Goal: Complete application form

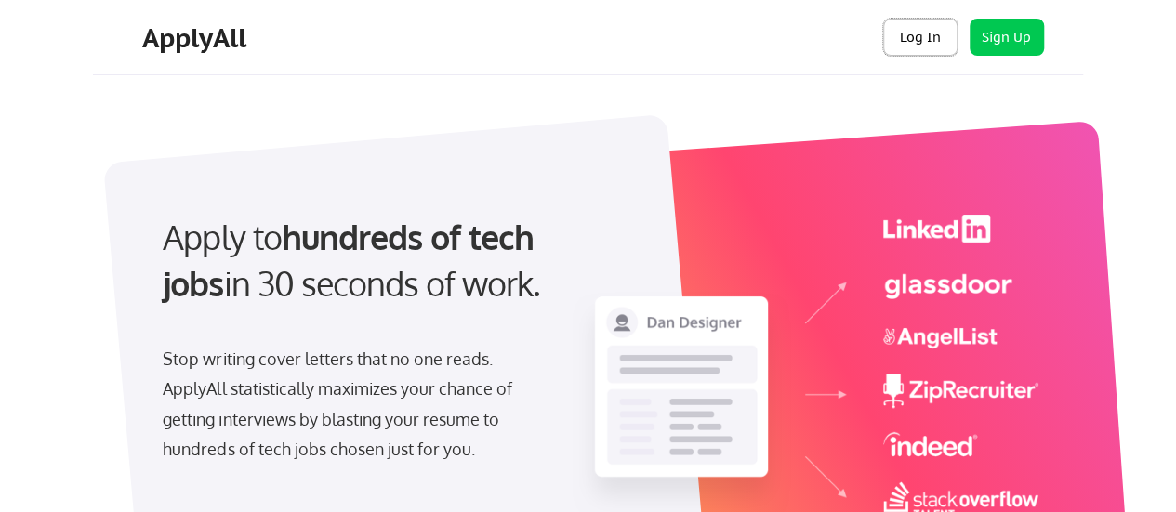
click at [932, 33] on button "Log In" at bounding box center [920, 37] width 74 height 37
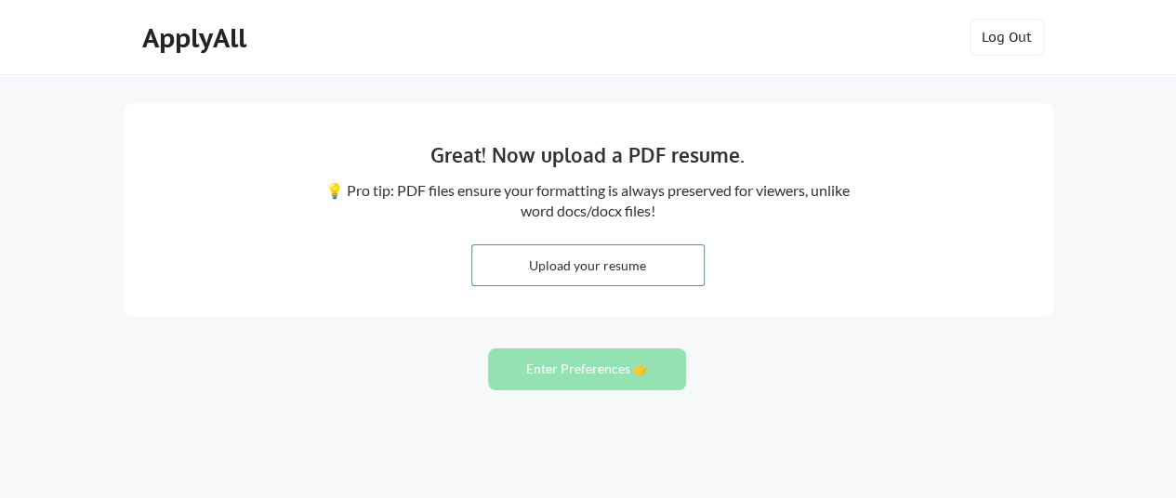
click at [583, 269] on input "file" at bounding box center [588, 266] width 232 height 40
type input "C:\fakepath\[PERSON_NAME] - Résumé 2025.pdf"
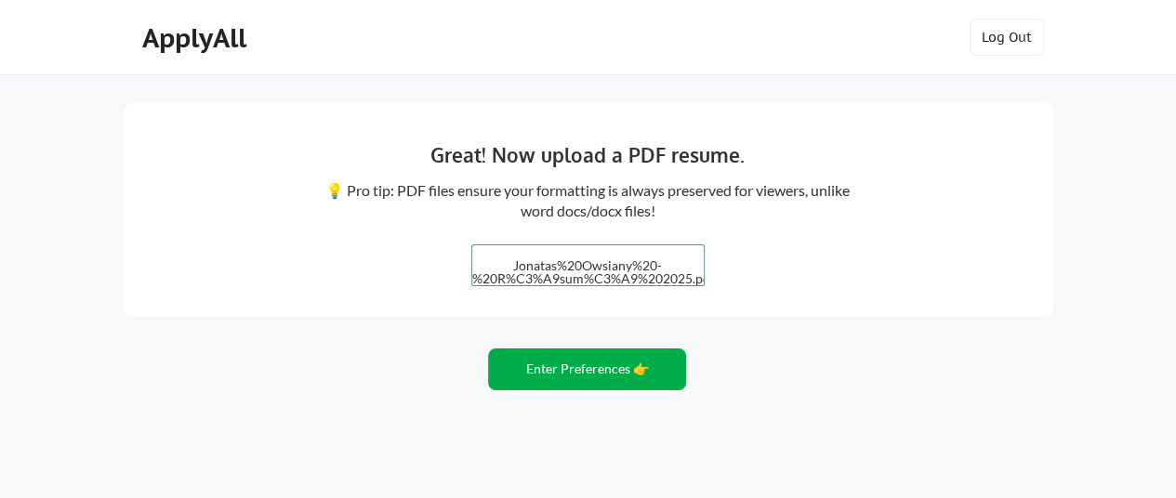
click at [587, 362] on button "Enter Preferences 👉" at bounding box center [587, 370] width 198 height 42
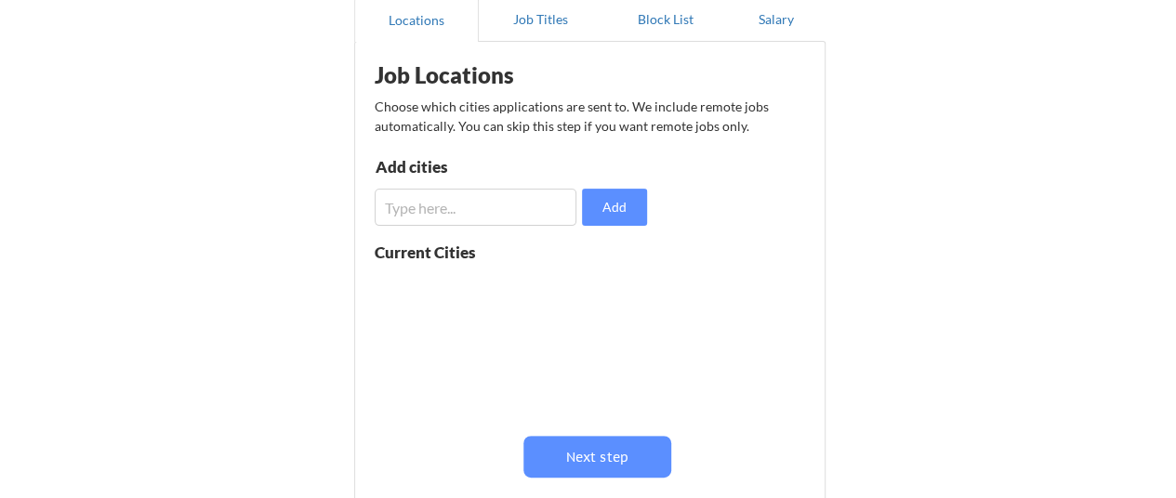
scroll to position [279, 0]
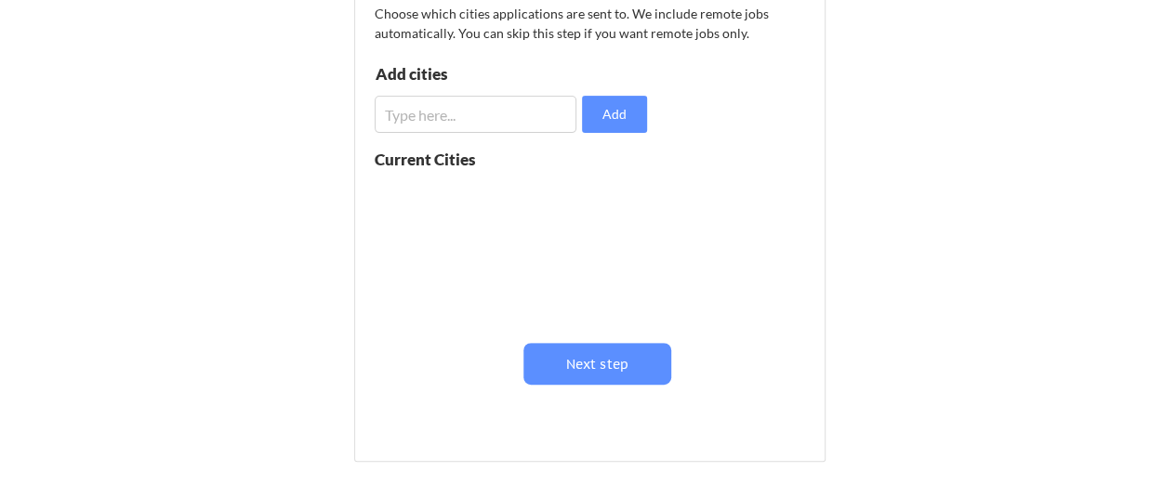
click at [574, 377] on button "Next step" at bounding box center [598, 364] width 148 height 42
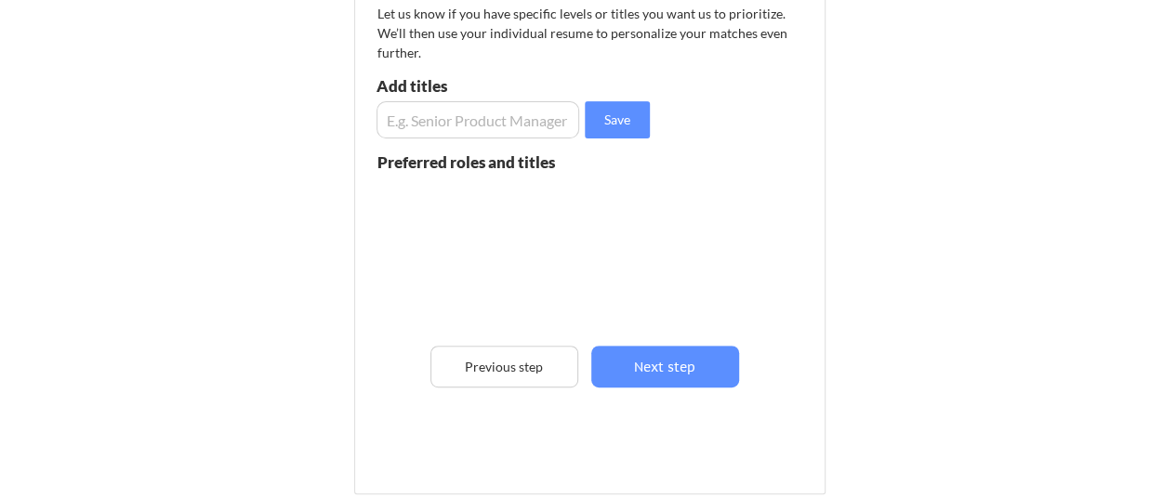
scroll to position [93, 0]
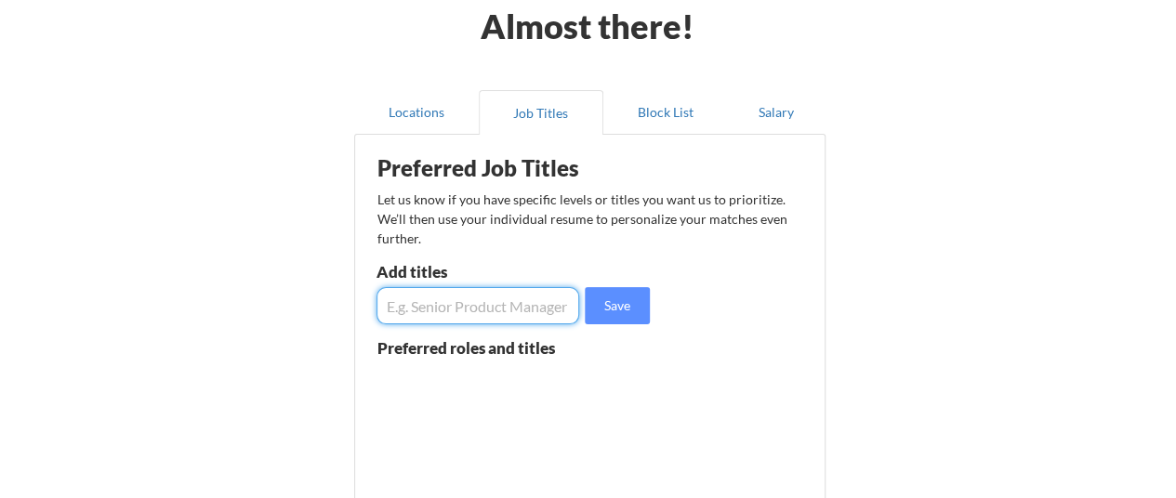
click at [484, 300] on input "input" at bounding box center [479, 305] width 204 height 37
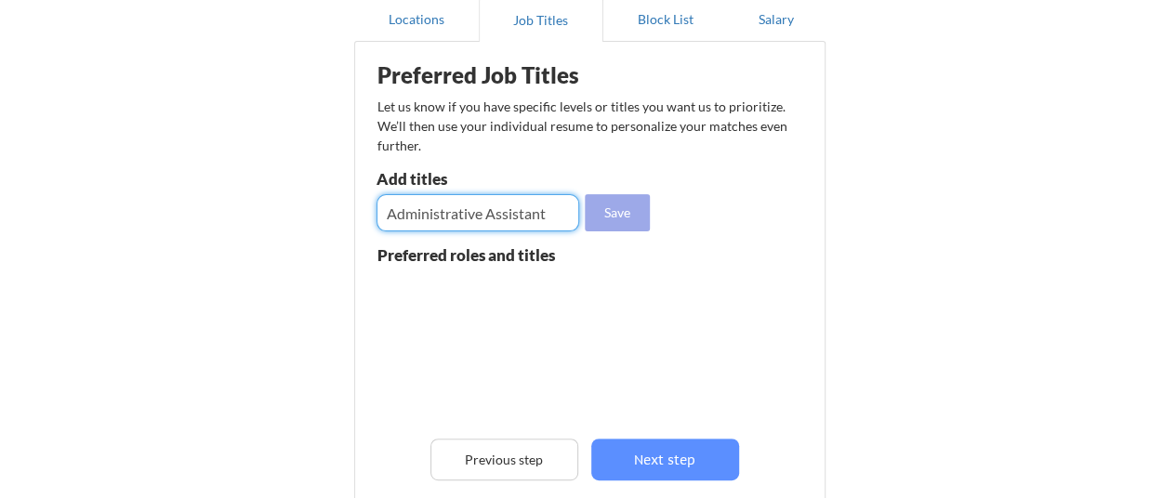
type input "Administrative Assistant"
click at [625, 216] on button "Save" at bounding box center [617, 212] width 65 height 37
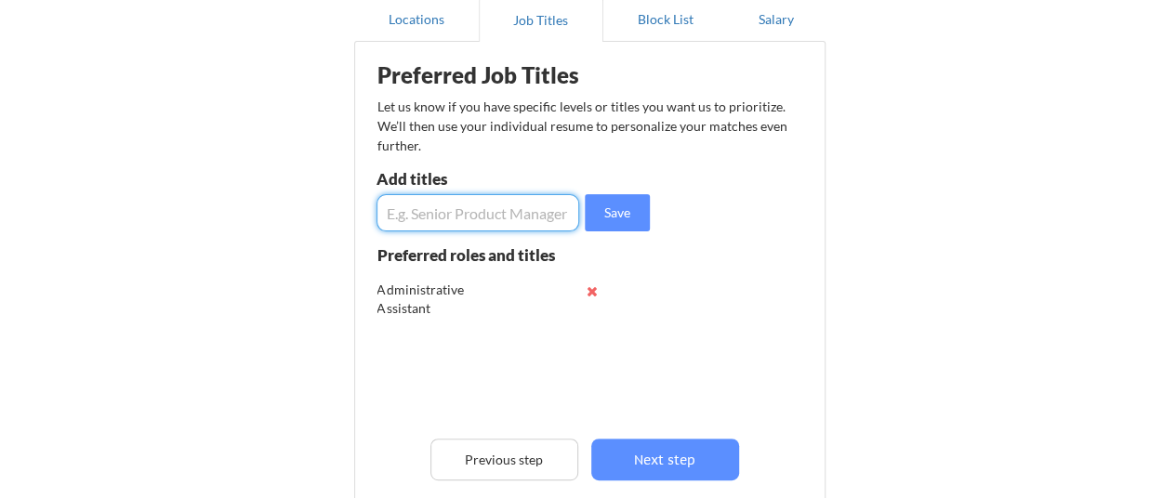
click at [500, 218] on input "input" at bounding box center [479, 212] width 204 height 37
type input "Business Development Representative"
click at [614, 209] on button "Save" at bounding box center [617, 212] width 65 height 37
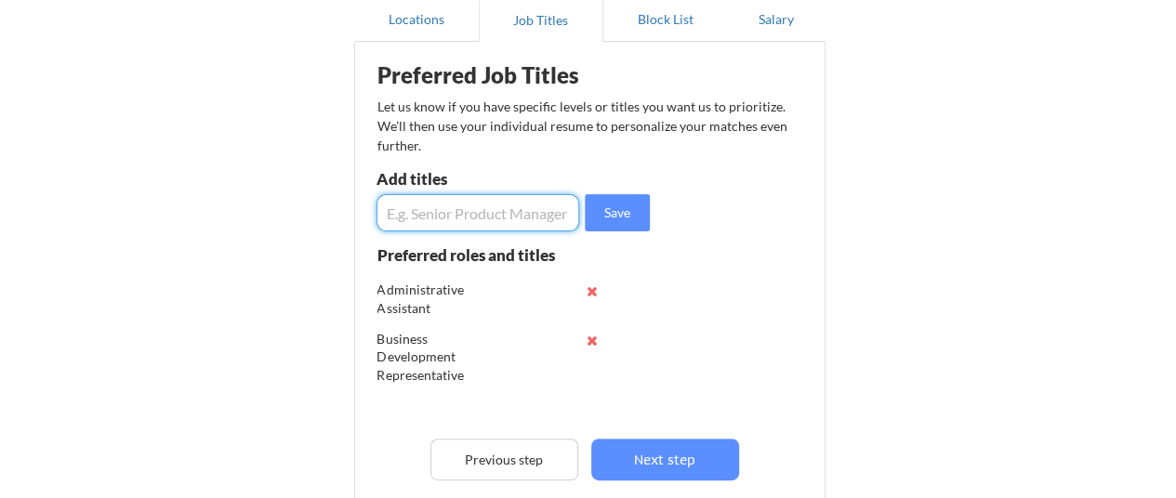
click at [520, 210] on input "input" at bounding box center [479, 212] width 204 height 37
type input "Administrative Analyst"
click at [627, 210] on button "Save" at bounding box center [617, 212] width 65 height 37
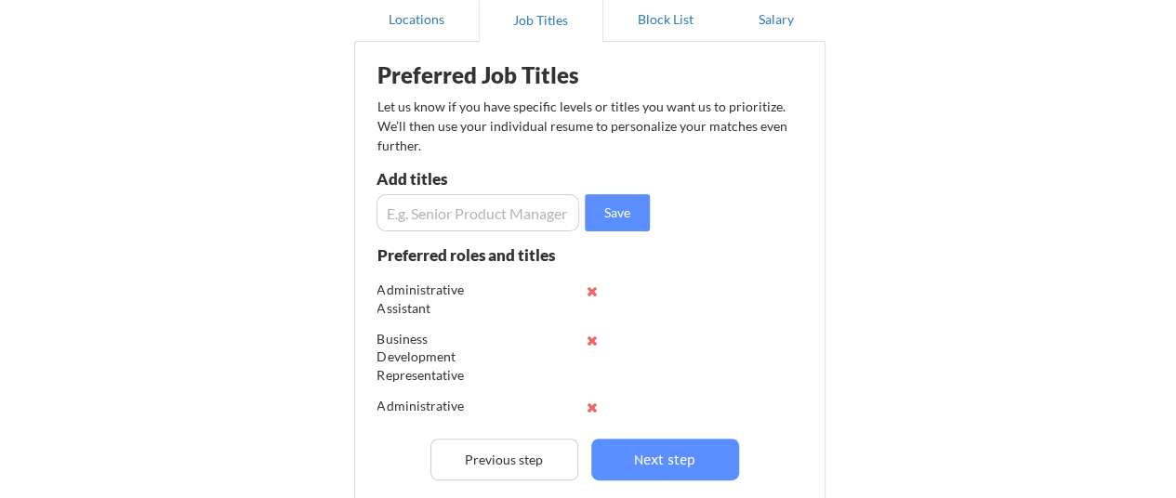
click at [512, 207] on input "input" at bounding box center [479, 212] width 204 height 37
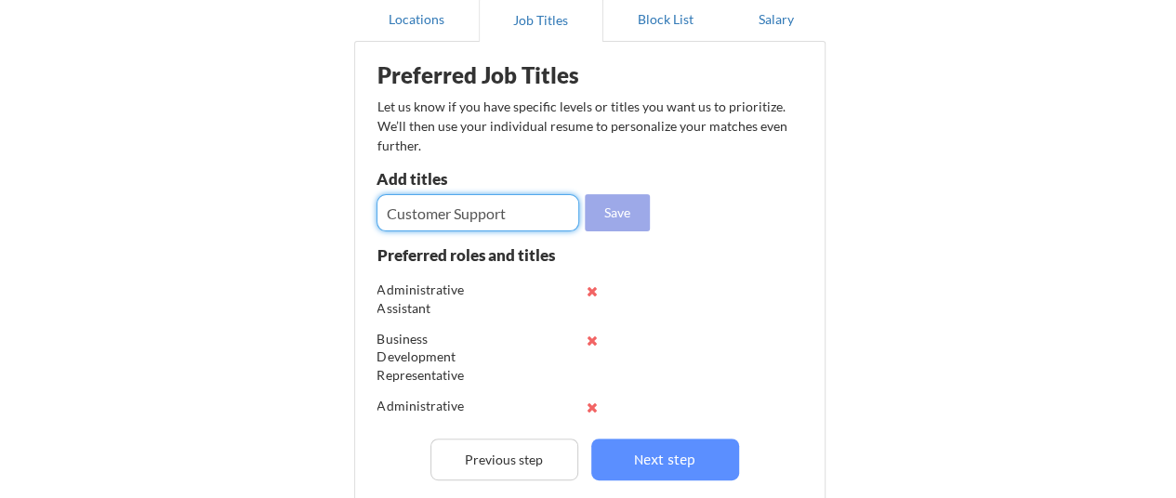
type input "Customer Support"
click at [596, 217] on button "Save" at bounding box center [617, 212] width 65 height 37
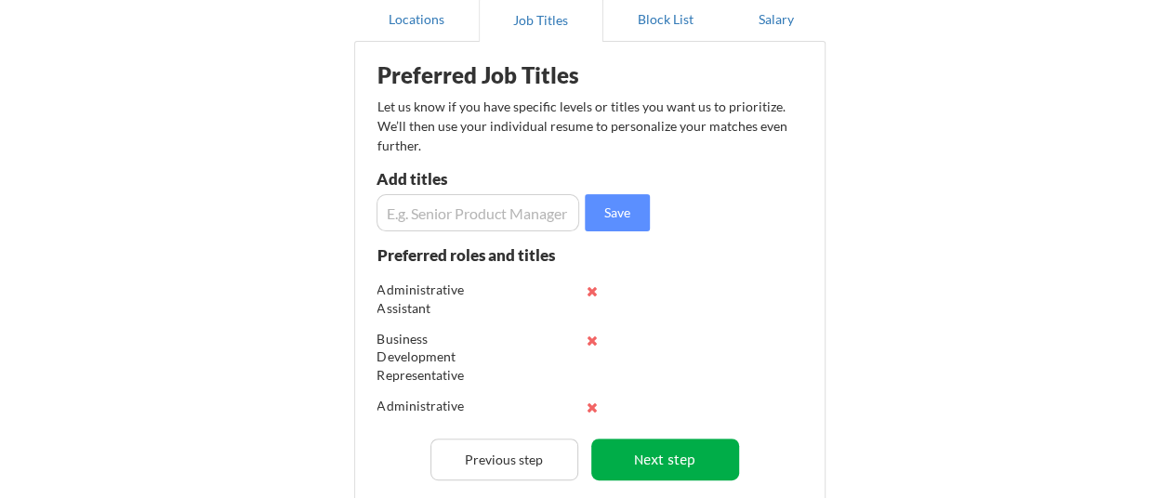
click at [672, 453] on button "Next step" at bounding box center [665, 460] width 148 height 42
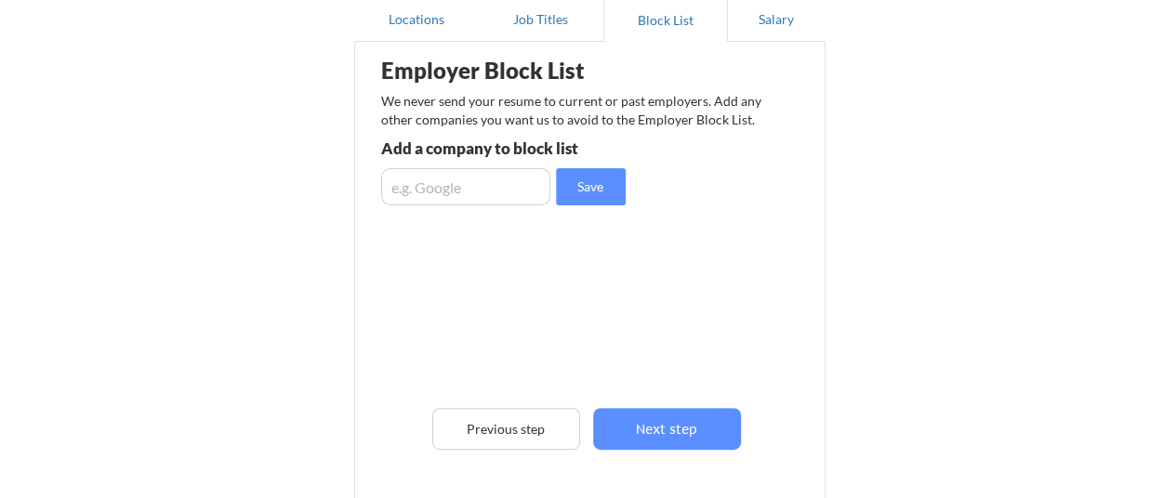
scroll to position [279, 0]
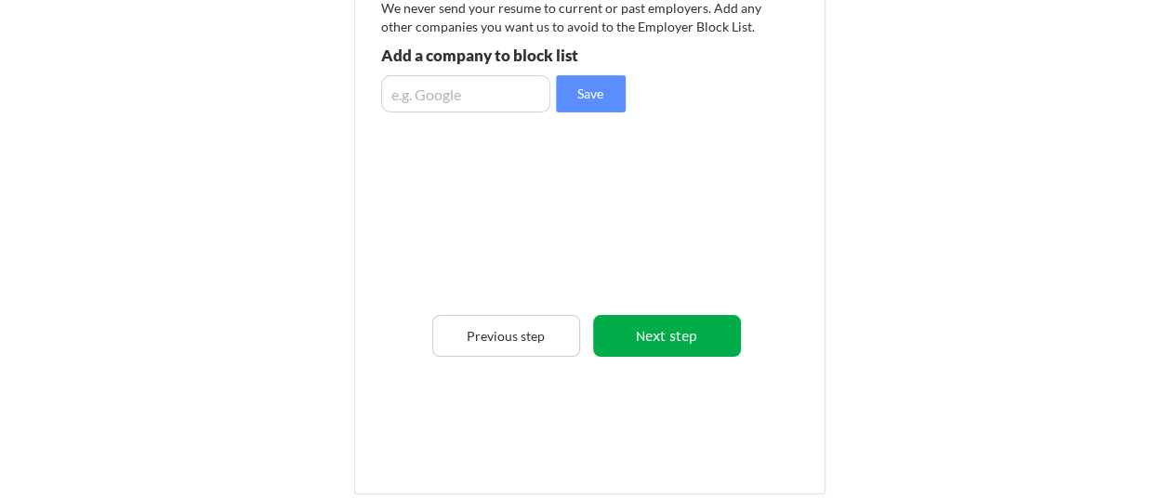
click at [654, 343] on button "Next step" at bounding box center [667, 336] width 148 height 42
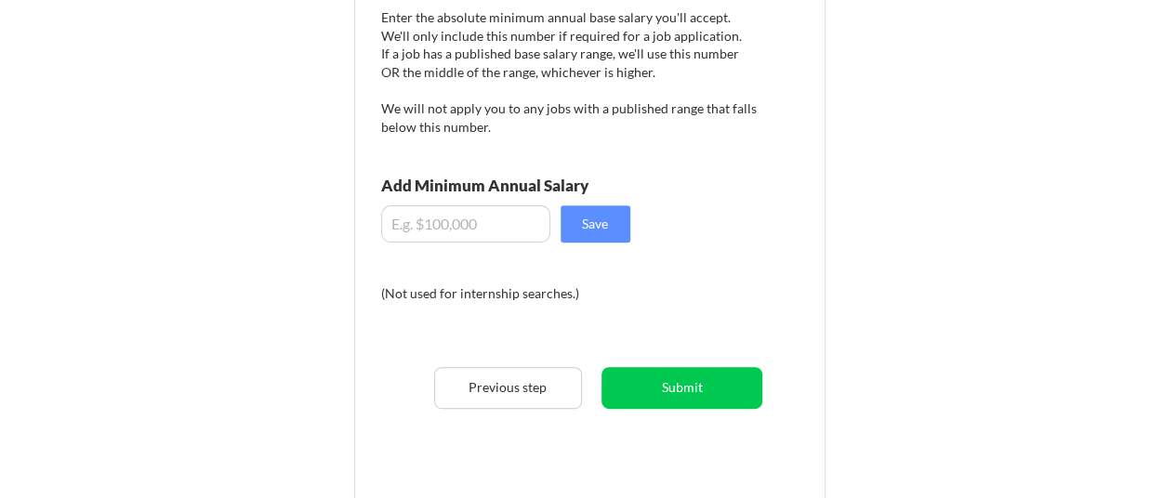
scroll to position [186, 0]
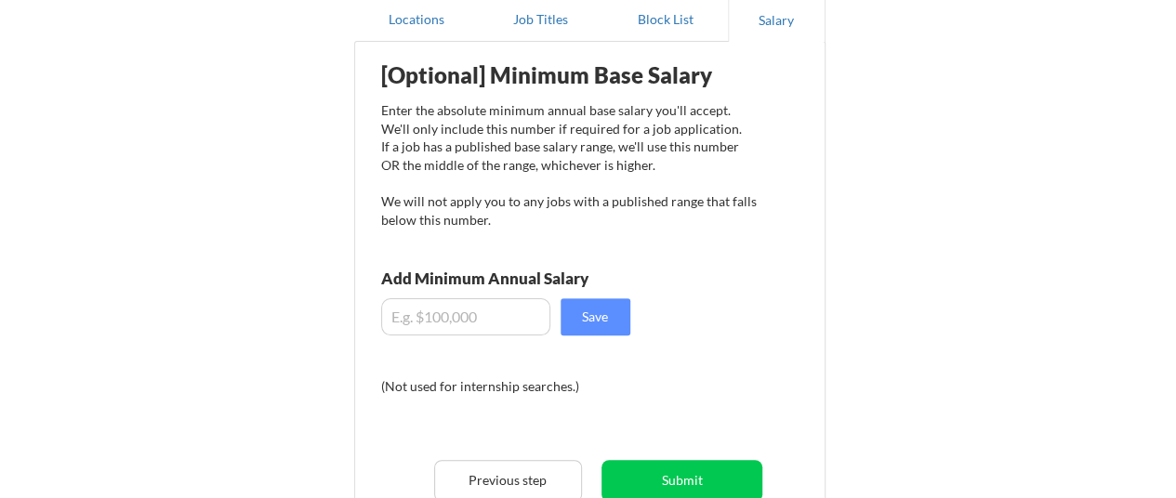
click at [487, 322] on input "input" at bounding box center [465, 317] width 169 height 37
type input "$1"
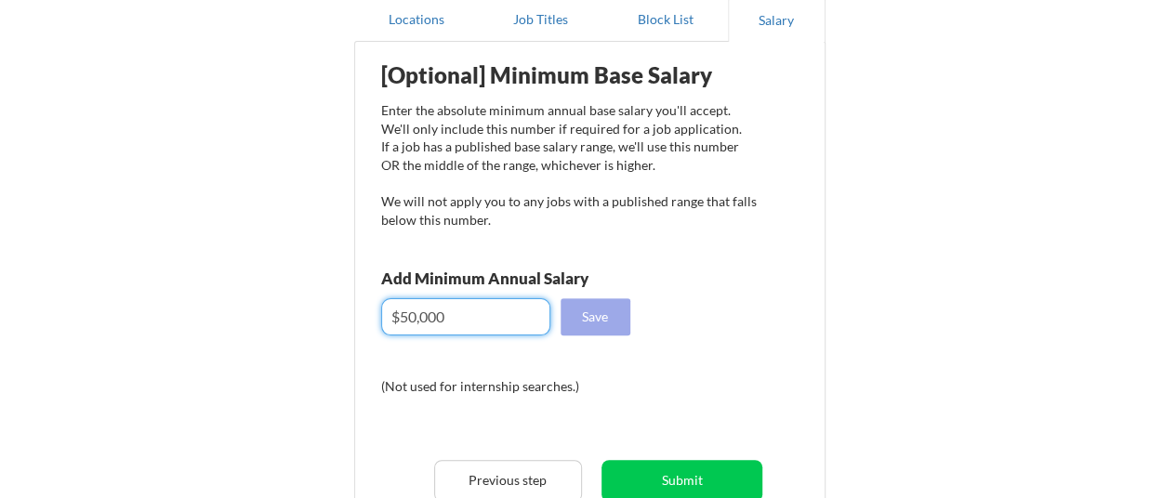
type input "$50,000"
click at [583, 319] on button "Save" at bounding box center [596, 317] width 70 height 37
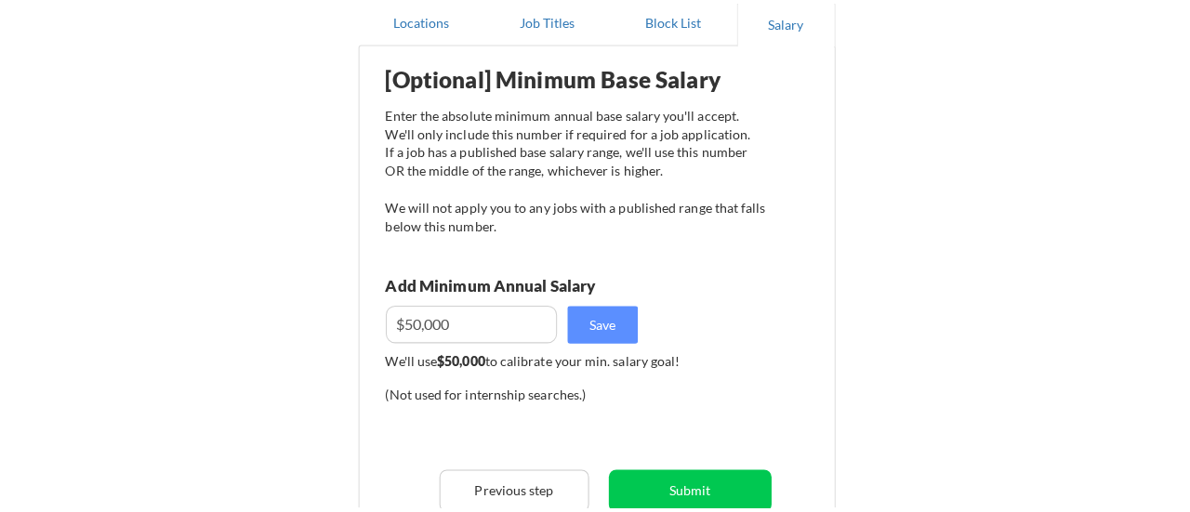
scroll to position [279, 0]
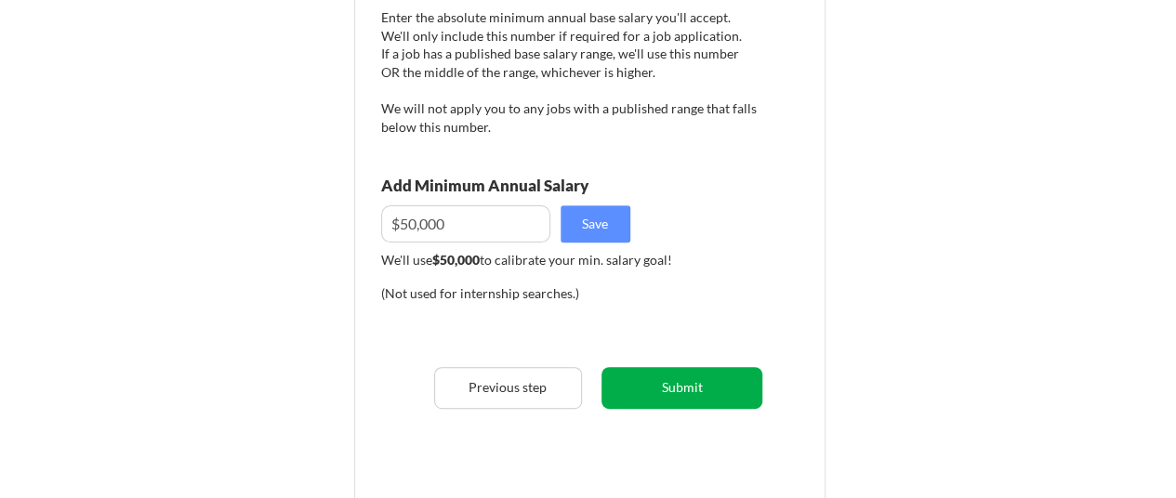
click at [714, 386] on button "Submit" at bounding box center [682, 388] width 161 height 42
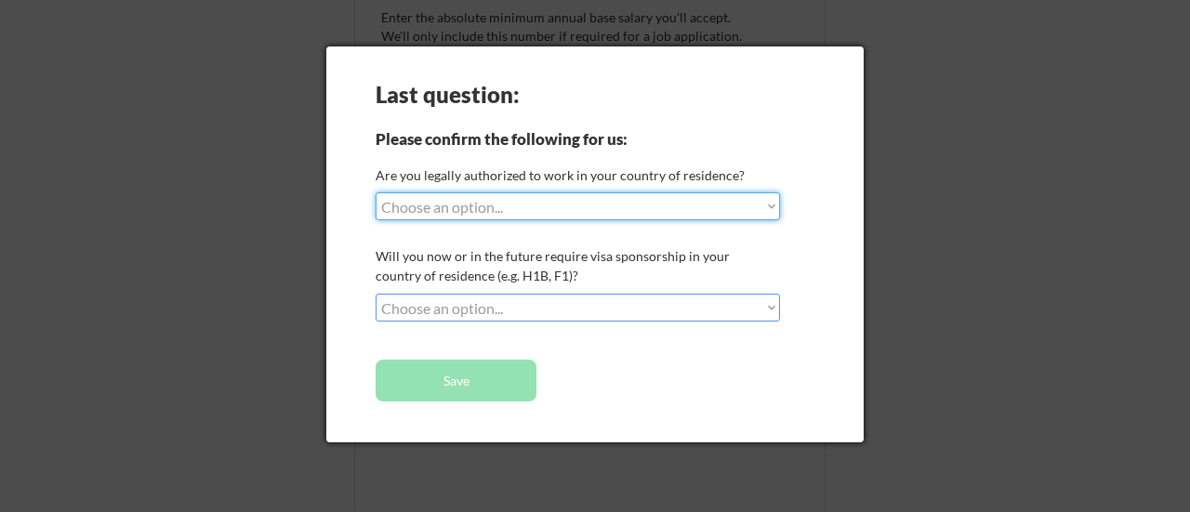
click at [573, 203] on select "Choose an option... Yes, I am a US Citizen Yes, I am a Canadian Citizen Yes, I …" at bounding box center [578, 206] width 405 height 28
select select ""yes__i_am_an_other_permanent_resident""
click at [376, 192] on select "Choose an option... Yes, I am a US Citizen Yes, I am a Canadian Citizen Yes, I …" at bounding box center [578, 206] width 405 height 28
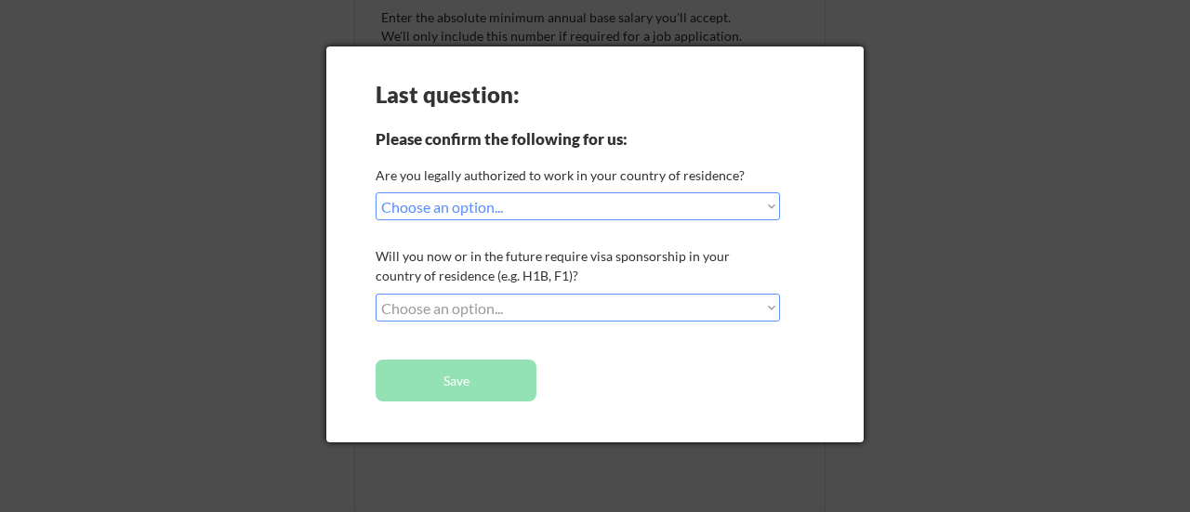
click at [450, 304] on select "Choose an option... No, I will not need sponsorship Yes, I will need sponsorship" at bounding box center [578, 308] width 405 height 28
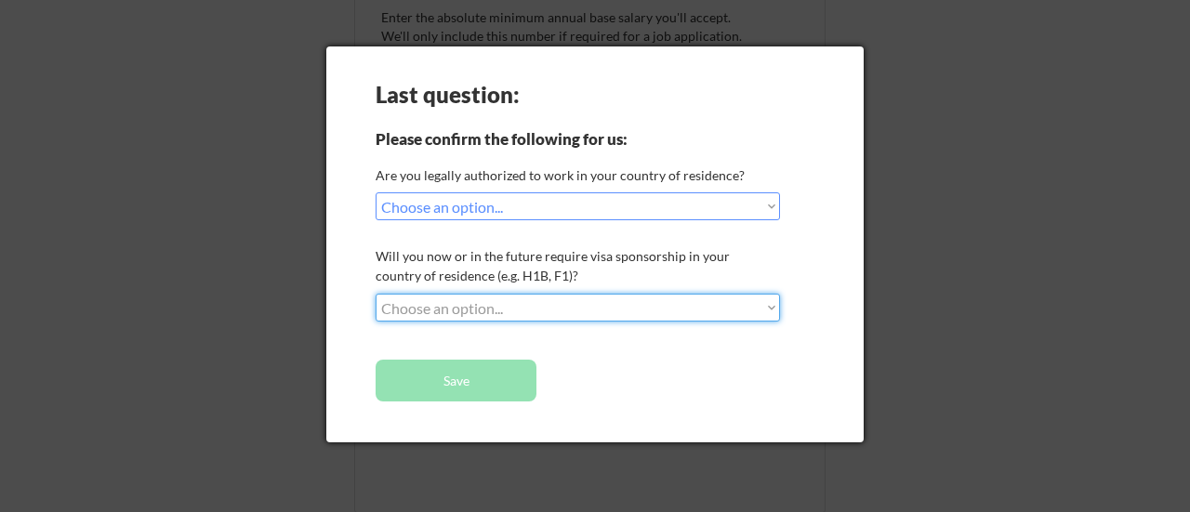
select select ""no__i_will_not_need_sponsorship""
click at [376, 294] on select "Choose an option... No, I will not need sponsorship Yes, I will need sponsorship" at bounding box center [578, 308] width 405 height 28
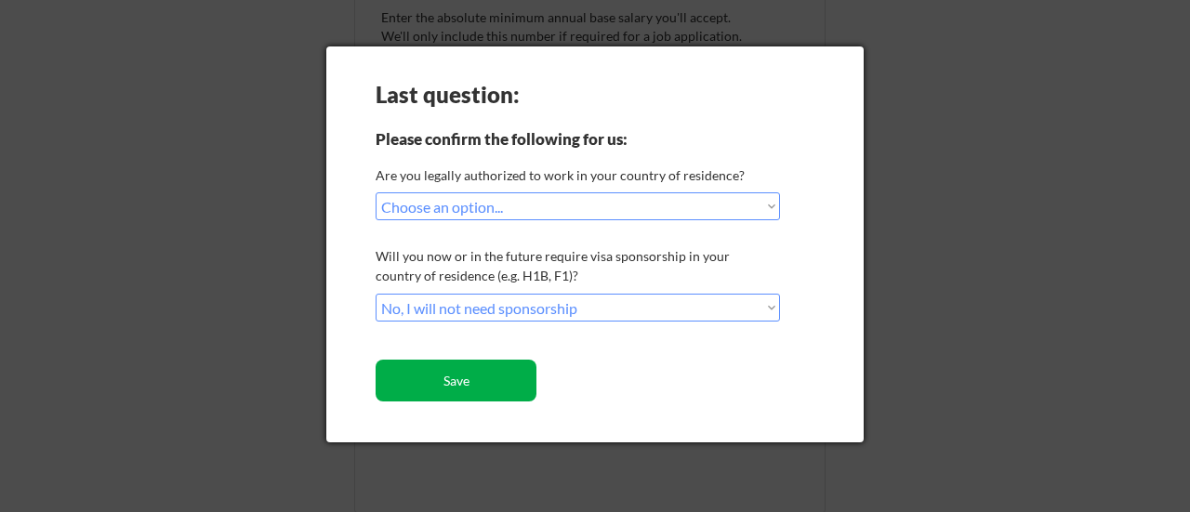
click at [459, 374] on button "Save" at bounding box center [456, 381] width 161 height 42
